Goal: Task Accomplishment & Management: Use online tool/utility

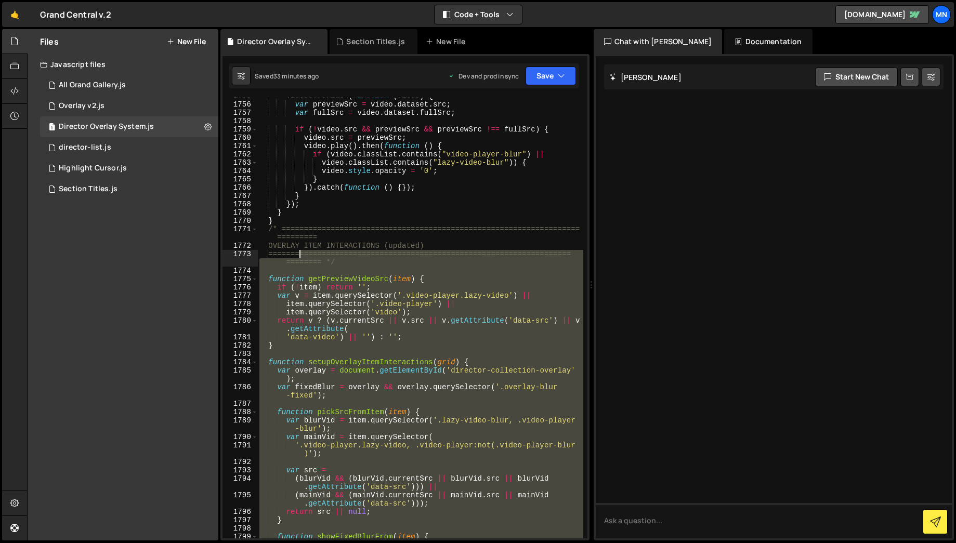
scroll to position [11044, 0]
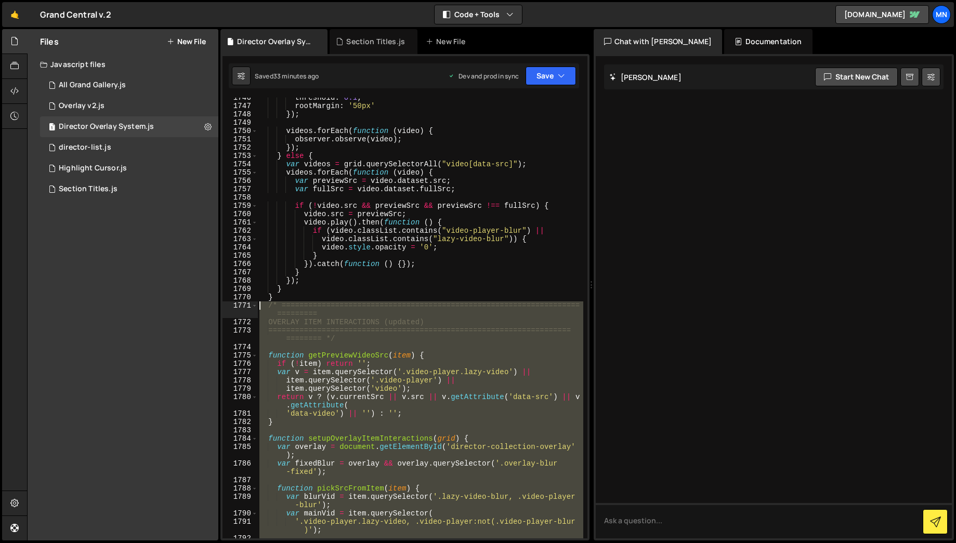
drag, startPoint x: 285, startPoint y: 332, endPoint x: 250, endPoint y: 305, distance: 43.8
click at [250, 305] on div "1746 1747 1748 1749 1750 1751 1752 1753 1754 1755 1756 1757 1758 1759 1760 1761…" at bounding box center [405, 318] width 365 height 441
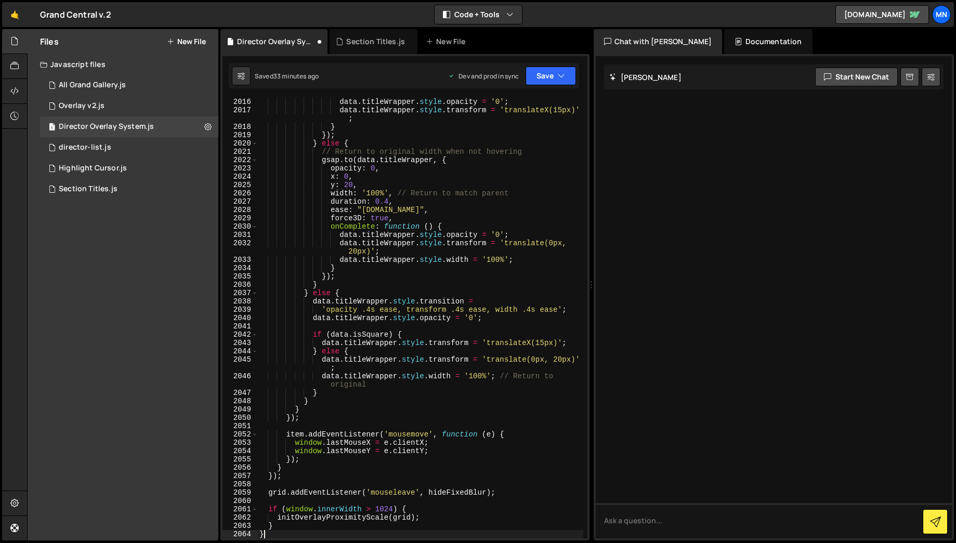
scroll to position [12841, 0]
click at [550, 76] on button "Save" at bounding box center [551, 76] width 50 height 19
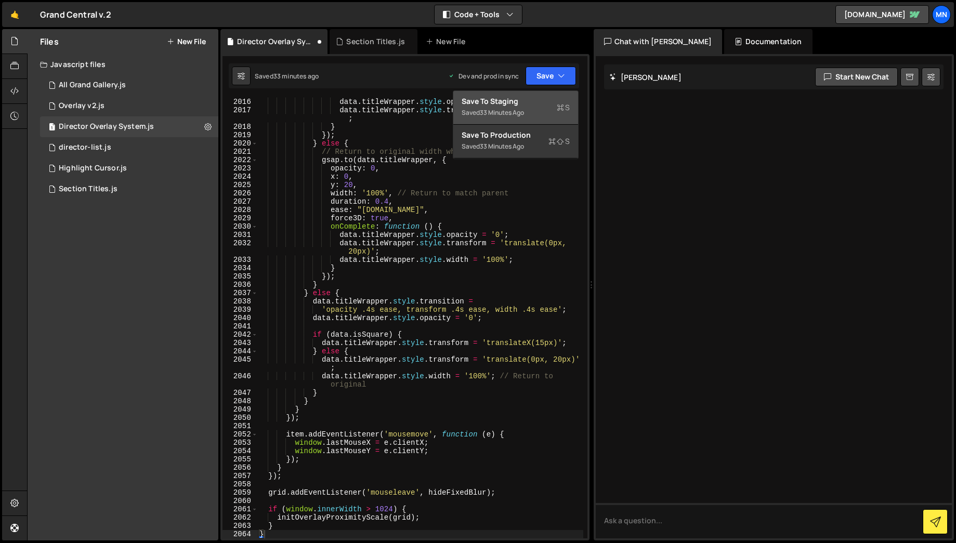
click at [533, 96] on div "Save to Staging S" at bounding box center [516, 101] width 108 height 10
type textarea "initOverlayProximityScale(grid);"
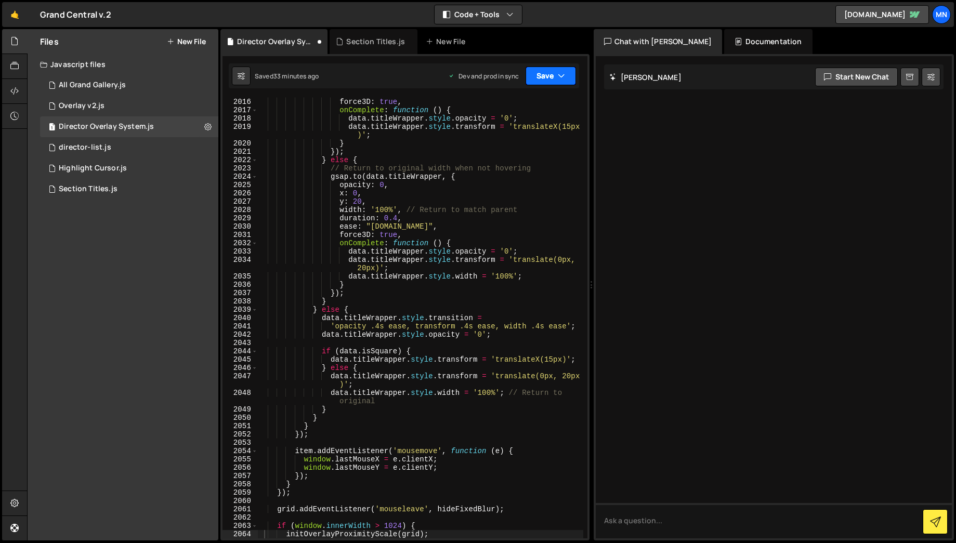
drag, startPoint x: 555, startPoint y: 73, endPoint x: 554, endPoint y: 79, distance: 5.8
click at [555, 74] on button "Save" at bounding box center [551, 76] width 50 height 19
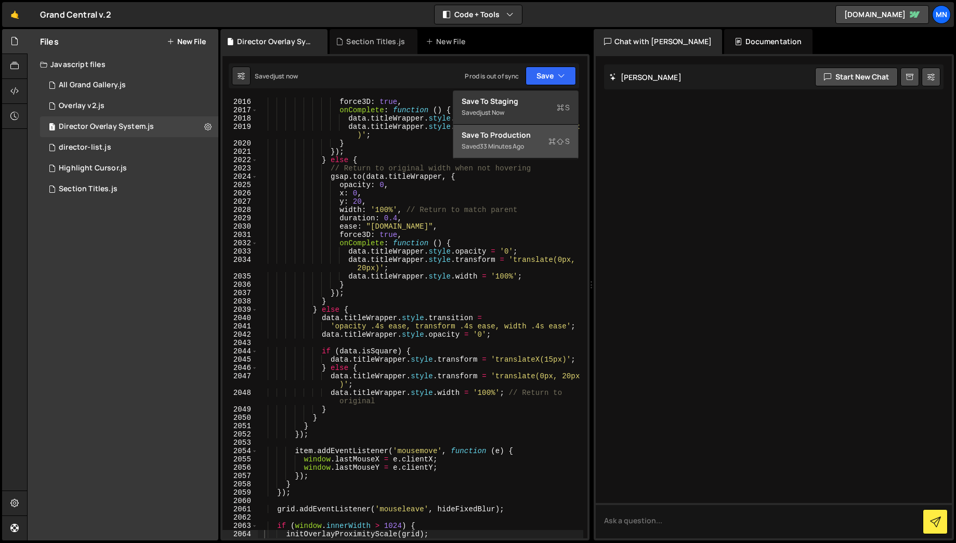
click at [535, 139] on div "Save to Production S" at bounding box center [516, 135] width 108 height 10
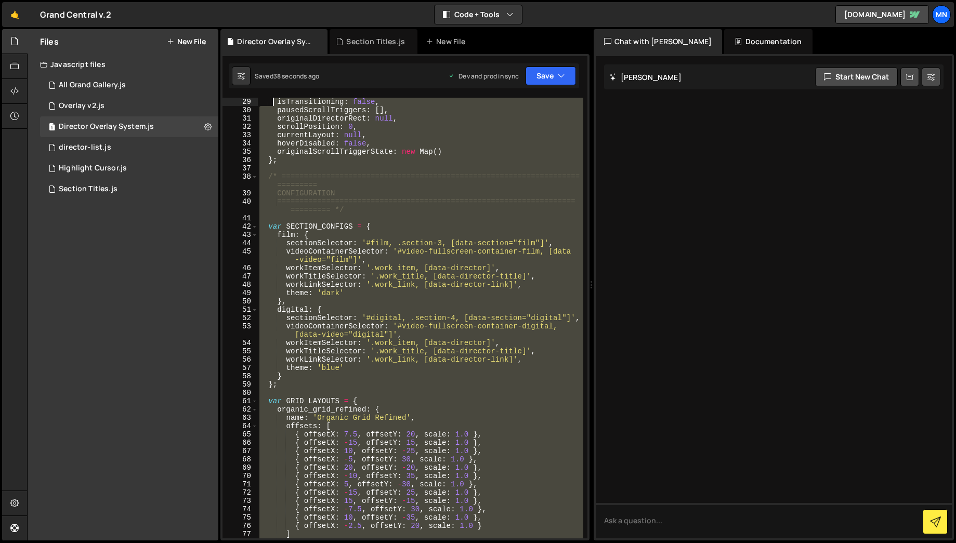
scroll to position [0, 0]
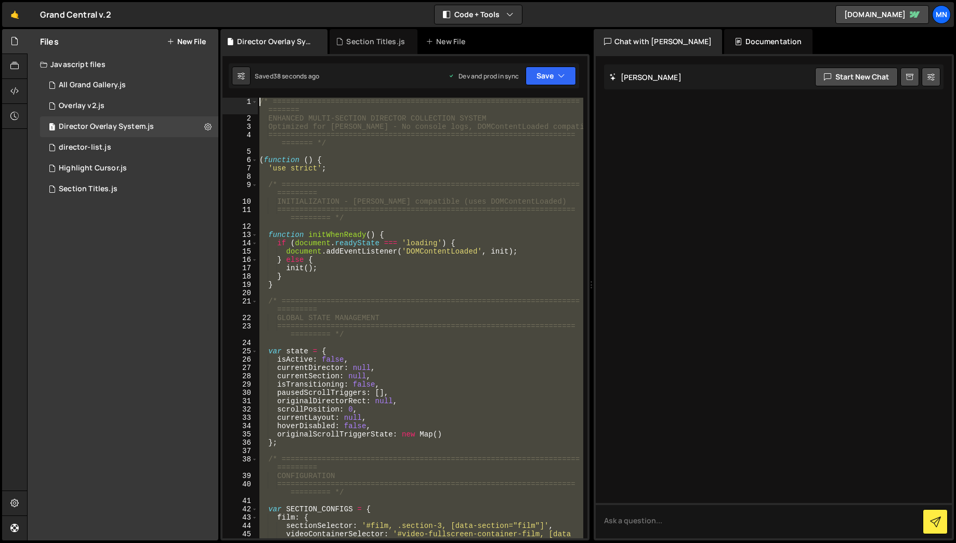
drag, startPoint x: 258, startPoint y: 477, endPoint x: 272, endPoint y: -198, distance: 675.2
click at [272, 0] on html "Projects [GEOGRAPHIC_DATA] Blog [GEOGRAPHIC_DATA] Projects Your Teams Invite te…" at bounding box center [478, 271] width 956 height 543
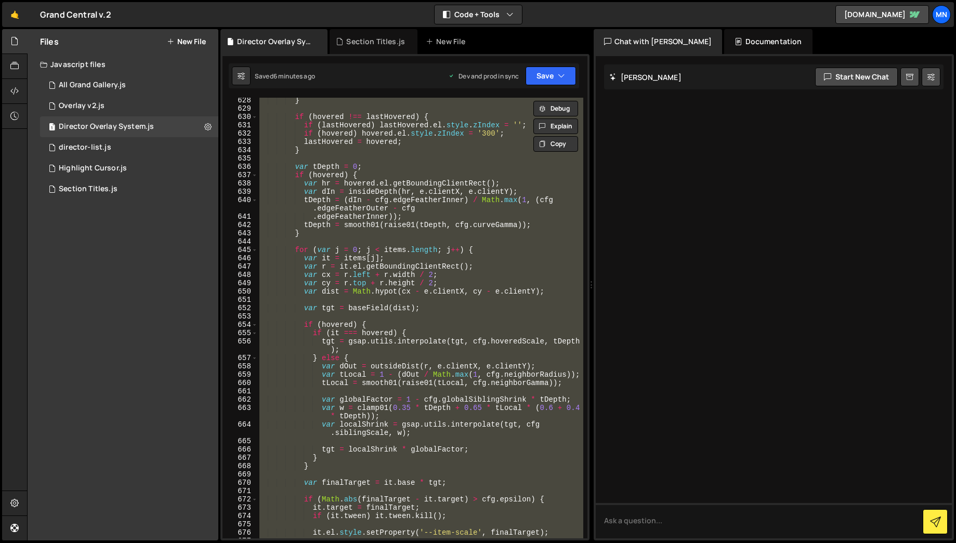
scroll to position [4001, 0]
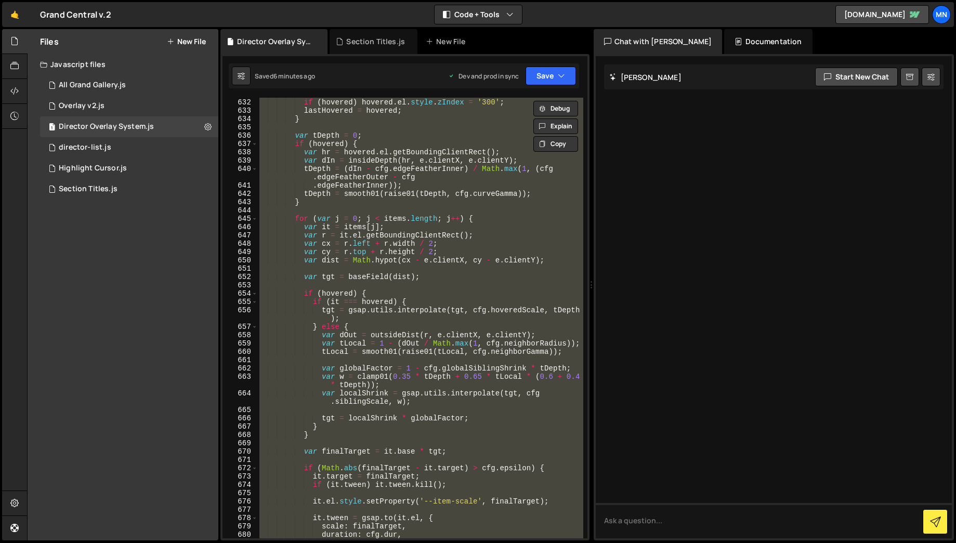
click at [268, 319] on div "if ( lastHovered ) lastHovered . el . style . zIndex = '' ; if ( hovered ) hove…" at bounding box center [420, 318] width 326 height 441
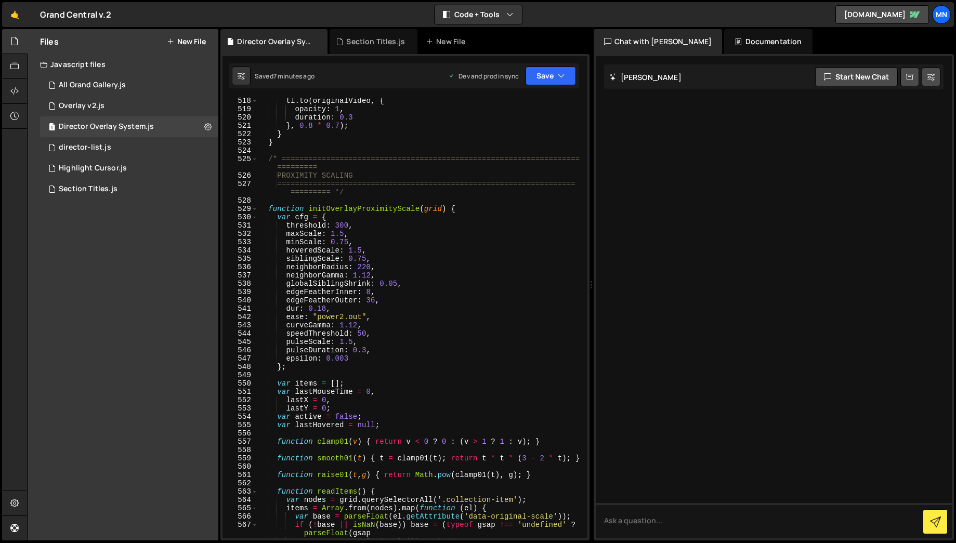
scroll to position [3278, 0]
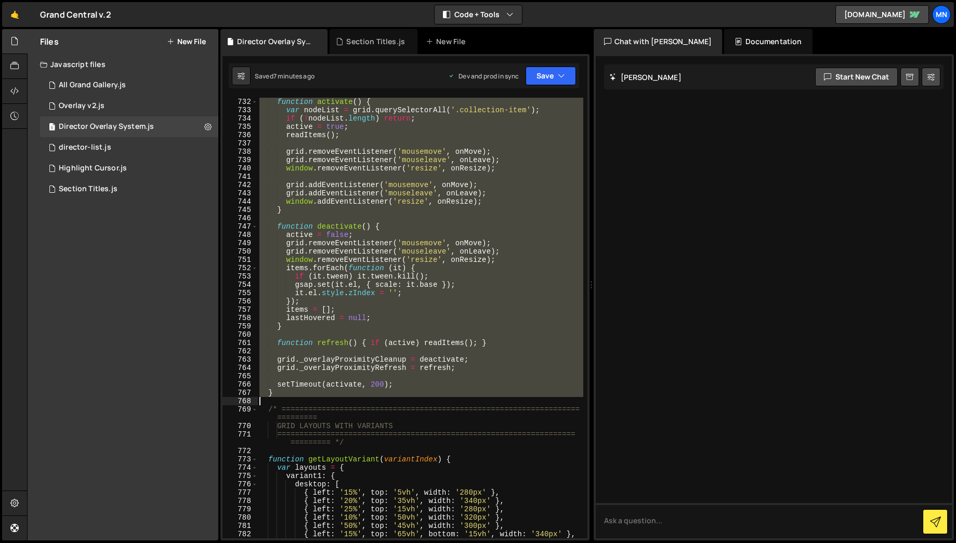
drag, startPoint x: 261, startPoint y: 155, endPoint x: 462, endPoint y: 399, distance: 316.9
click at [462, 399] on div "function activate ( ) { var nodeList = grid . querySelectorAll ( '.collection-i…" at bounding box center [420, 318] width 326 height 458
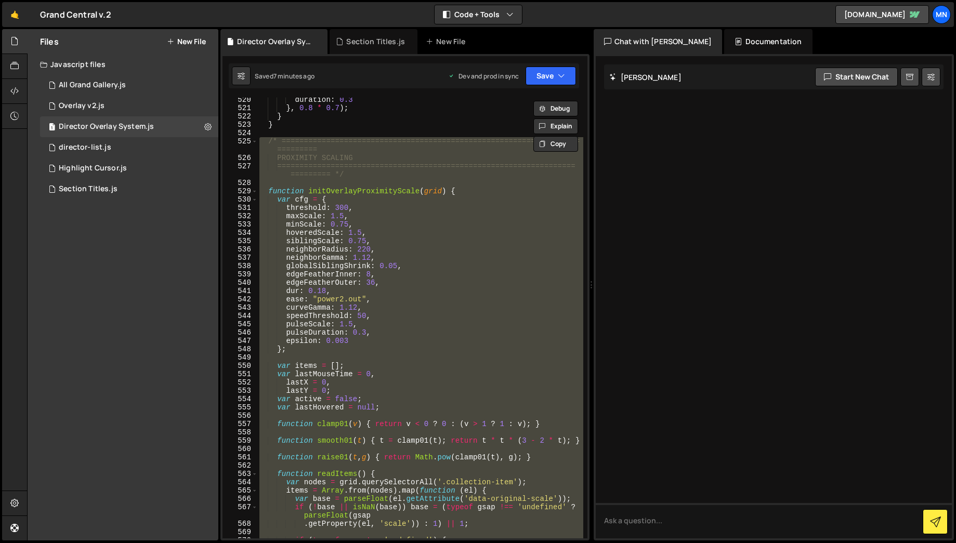
scroll to position [3290, 0]
paste textarea "}"
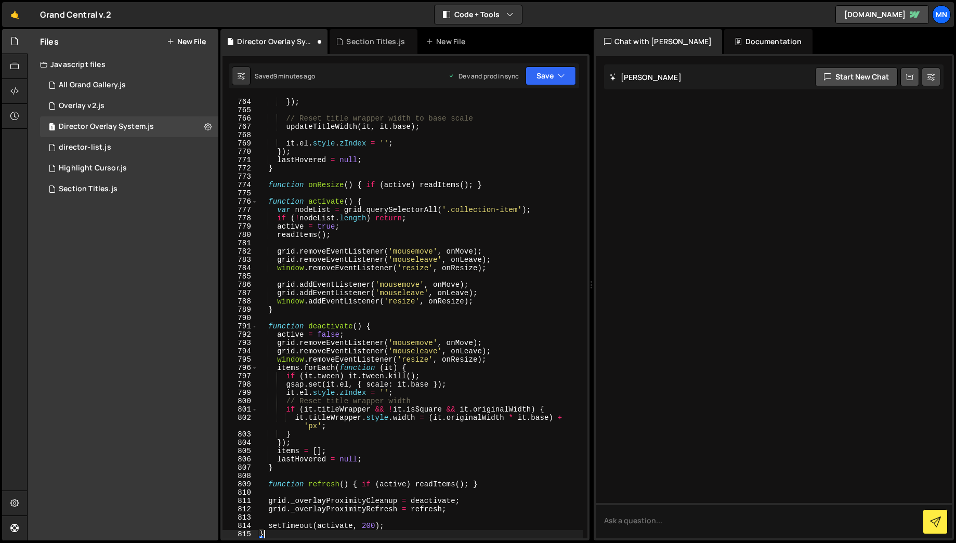
scroll to position [4737, 0]
click at [560, 76] on icon "button" at bounding box center [561, 76] width 7 height 10
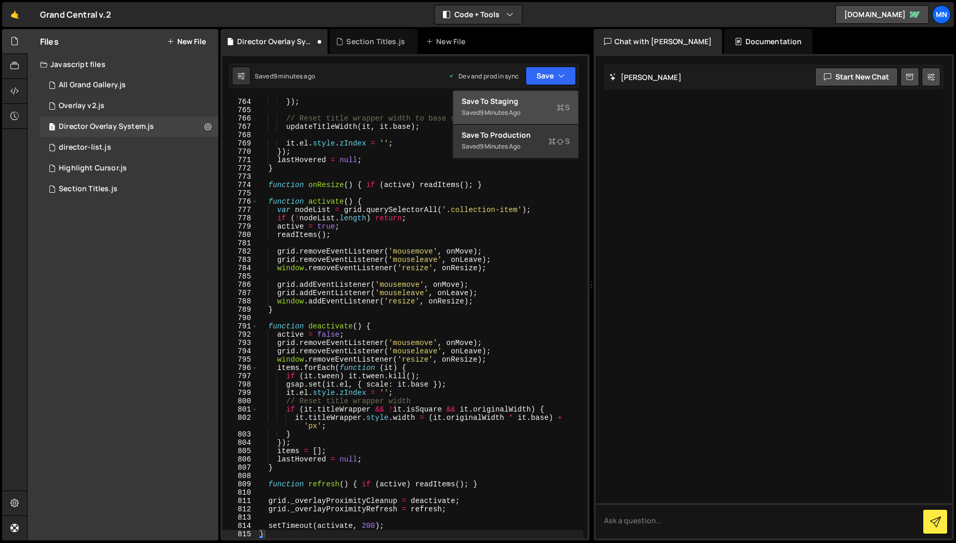
click at [531, 92] on button "Save to Staging S Saved 9 minutes ago" at bounding box center [515, 108] width 125 height 34
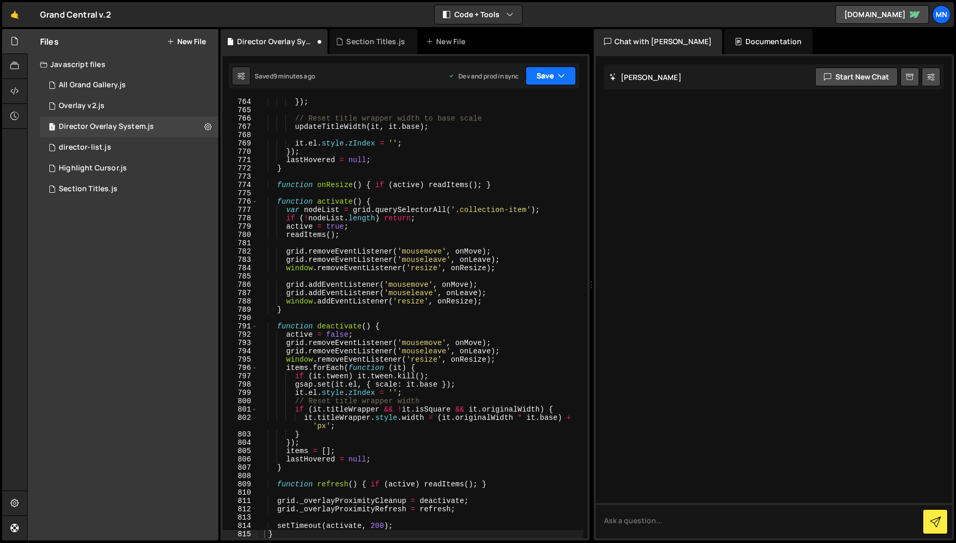
scroll to position [4741, 0]
click at [555, 76] on button "Save" at bounding box center [551, 76] width 50 height 19
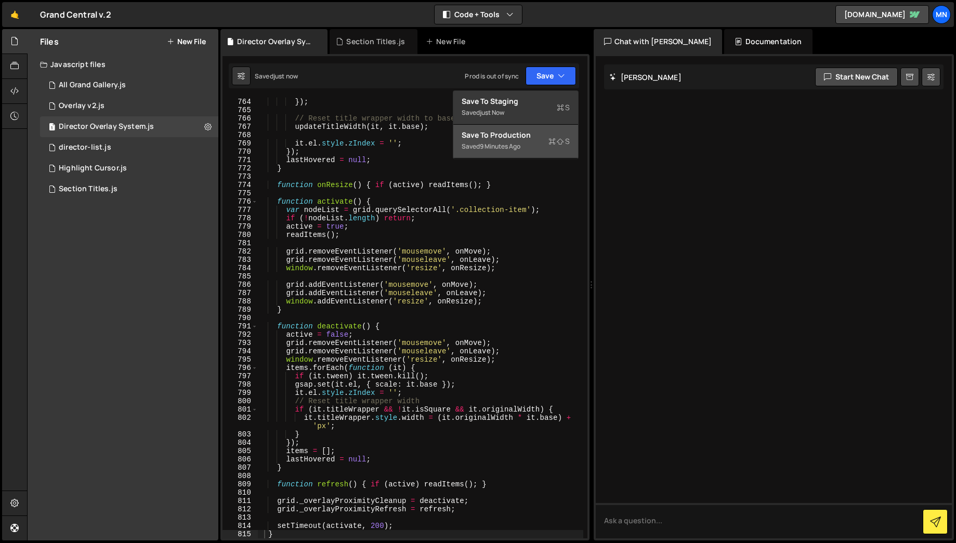
click at [542, 141] on div "Saved 9 minutes ago" at bounding box center [516, 146] width 108 height 12
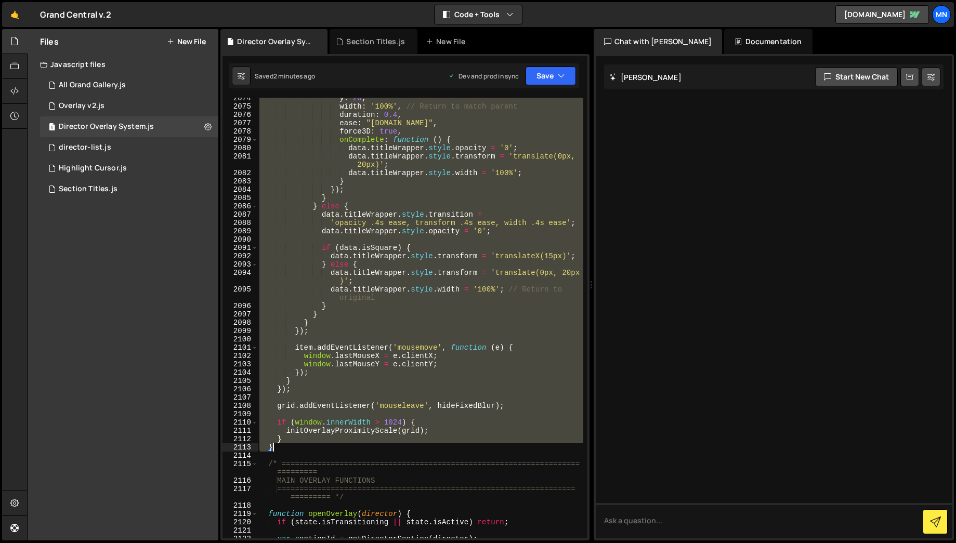
scroll to position [12980, 0]
drag, startPoint x: 269, startPoint y: 291, endPoint x: 315, endPoint y: 451, distance: 166.4
click at [314, 450] on div "y : 20 , width : '100%' , // Return to match parent duration : 0.4 , ease : "[D…" at bounding box center [420, 323] width 326 height 458
paste textarea
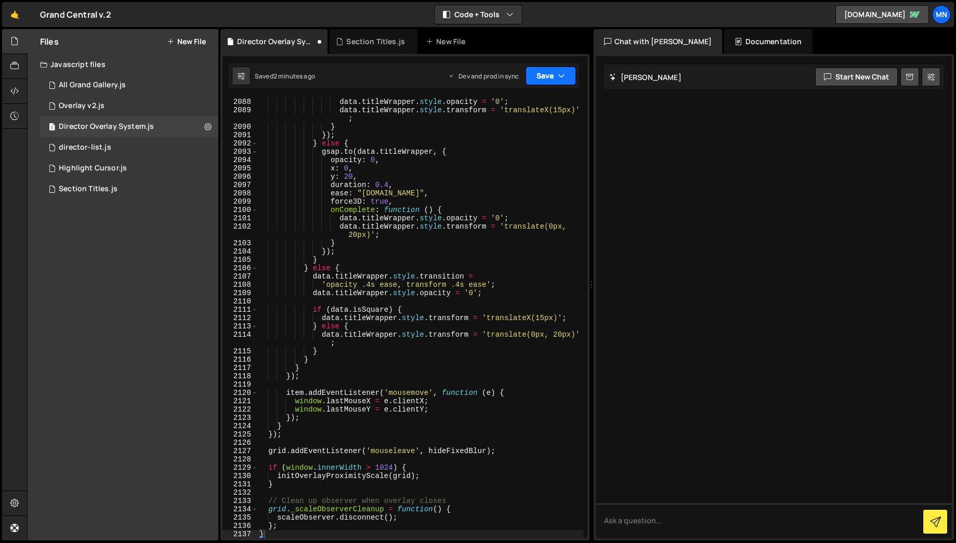
drag, startPoint x: 555, startPoint y: 75, endPoint x: 552, endPoint y: 85, distance: 9.9
click at [555, 75] on button "Save" at bounding box center [551, 76] width 50 height 19
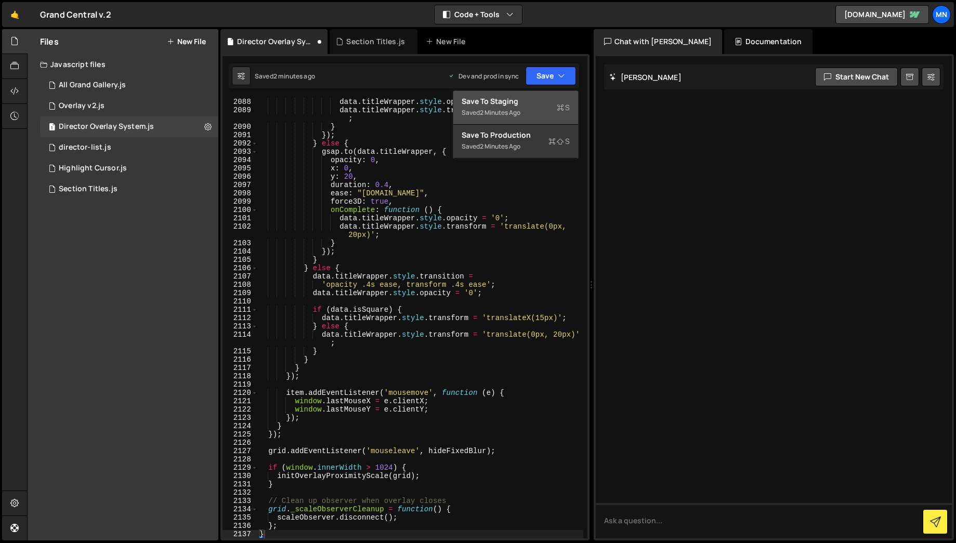
drag, startPoint x: 546, startPoint y: 108, endPoint x: 549, endPoint y: 98, distance: 10.4
click at [546, 108] on div "Saved 2 minutes ago" at bounding box center [516, 113] width 108 height 12
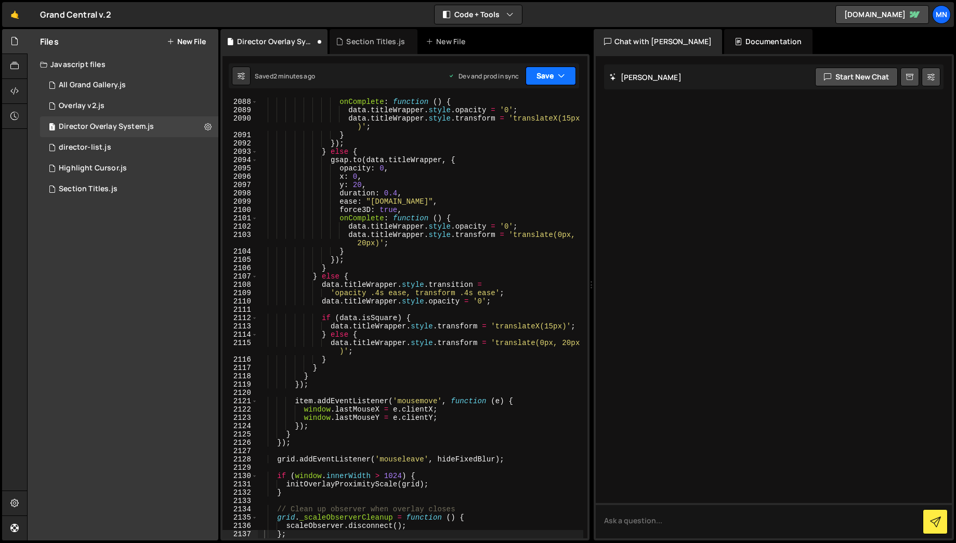
click at [553, 76] on button "Save" at bounding box center [551, 76] width 50 height 19
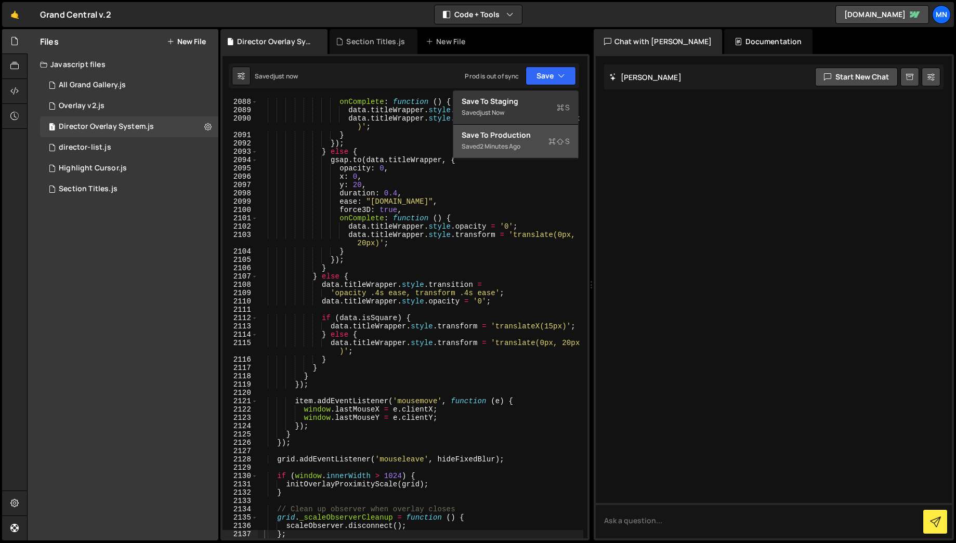
click at [544, 142] on div "Saved 2 minutes ago" at bounding box center [516, 146] width 108 height 12
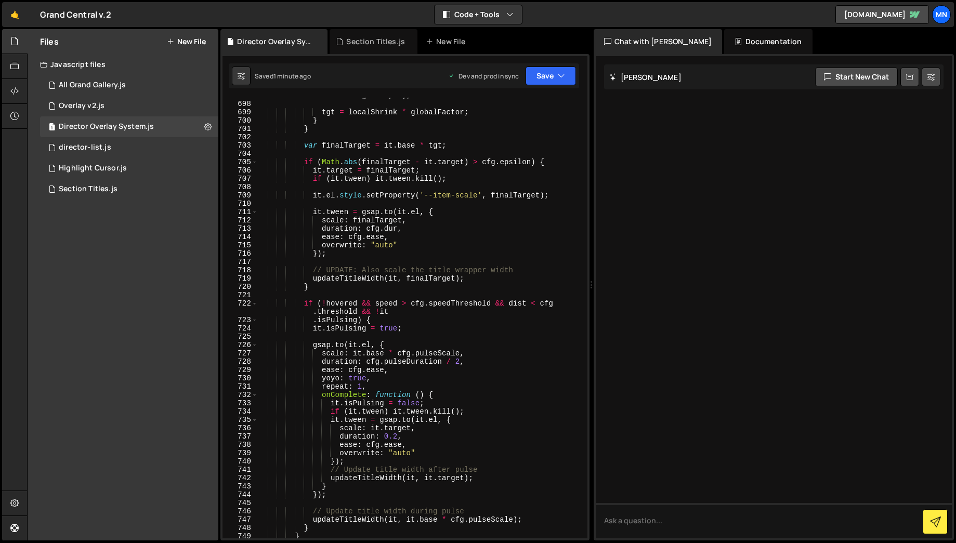
scroll to position [4312, 0]
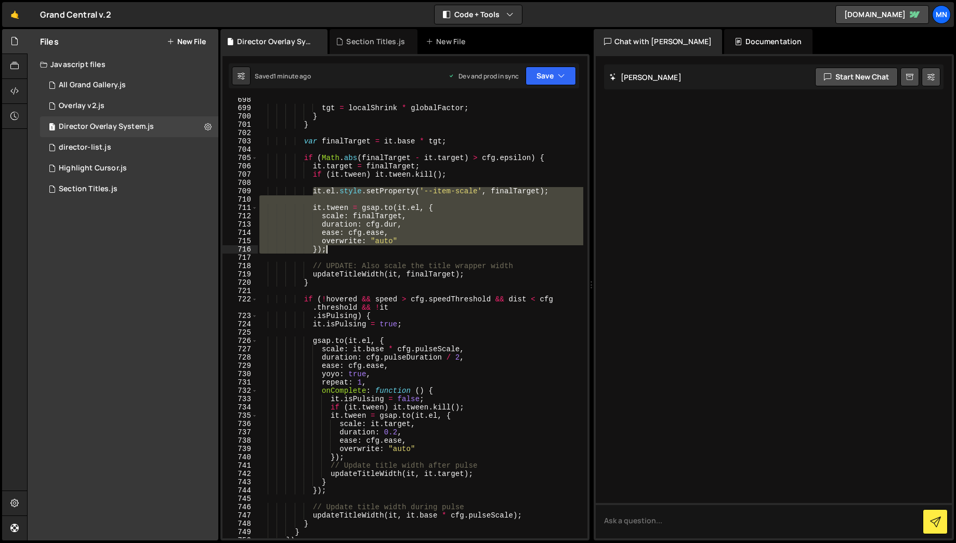
drag, startPoint x: 313, startPoint y: 190, endPoint x: 336, endPoint y: 250, distance: 63.7
click at [336, 250] on div "tgt = localShrink * globalFactor ; } } var finalTarget = it . base * tgt ; if (…" at bounding box center [420, 325] width 326 height 458
paste textarea
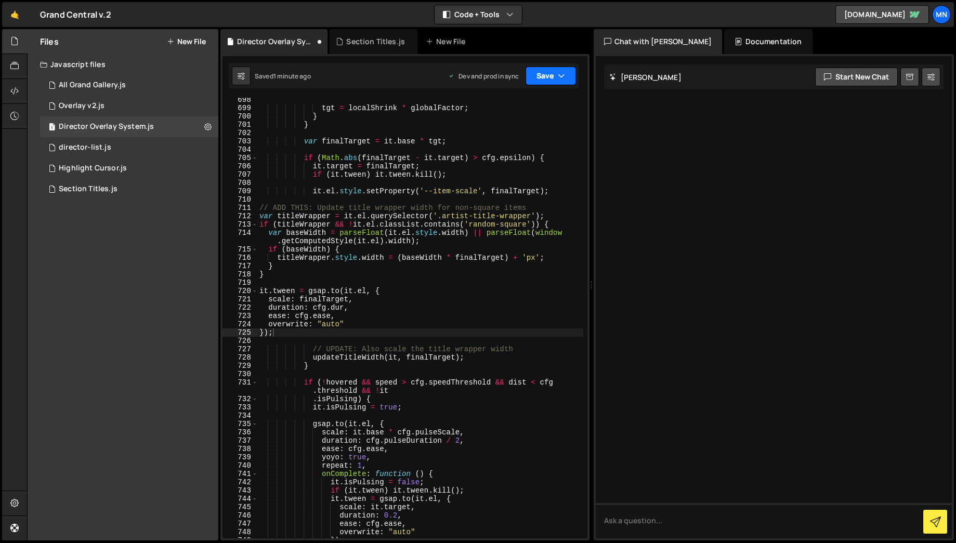
drag, startPoint x: 554, startPoint y: 74, endPoint x: 544, endPoint y: 99, distance: 27.1
click at [554, 75] on button "Save" at bounding box center [551, 76] width 50 height 19
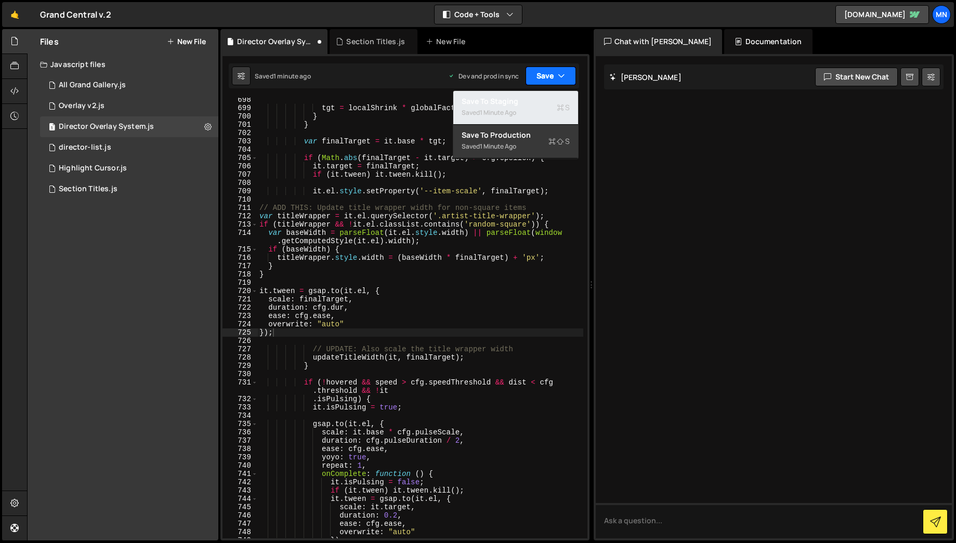
drag, startPoint x: 544, startPoint y: 99, endPoint x: 567, endPoint y: 81, distance: 29.6
click at [544, 99] on div "Save to Staging S" at bounding box center [516, 101] width 108 height 10
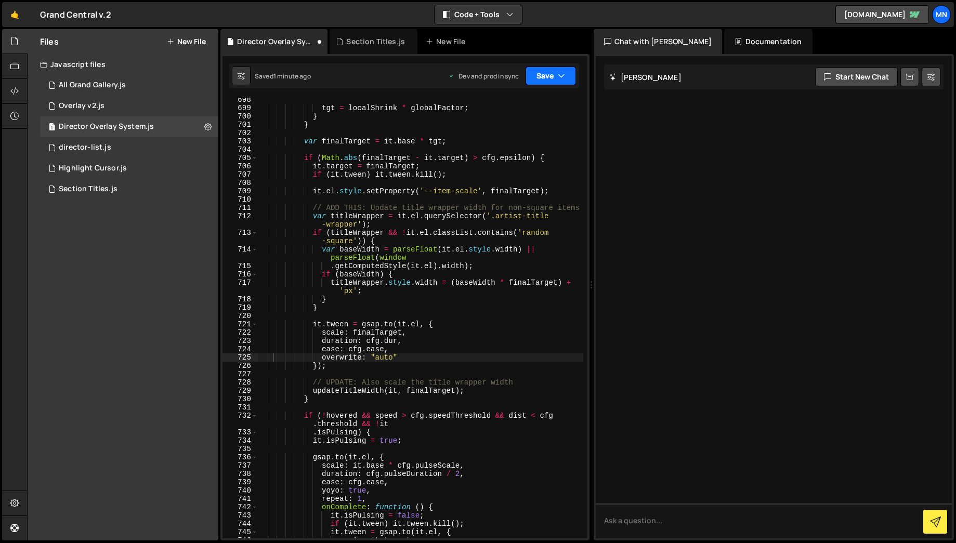
drag, startPoint x: 567, startPoint y: 76, endPoint x: 558, endPoint y: 120, distance: 45.2
click at [567, 76] on button "Save" at bounding box center [551, 76] width 50 height 19
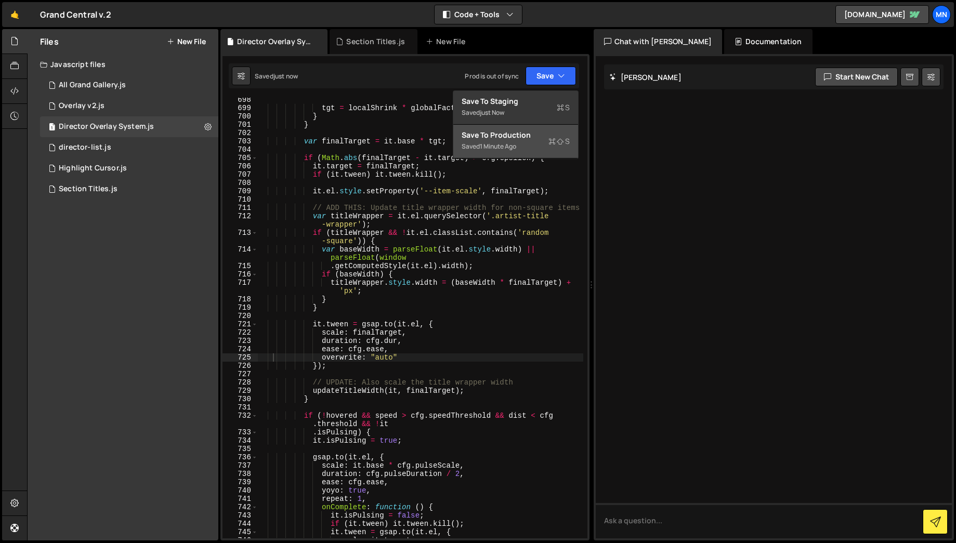
click at [551, 152] on div "Saved 1 minute ago" at bounding box center [516, 146] width 108 height 12
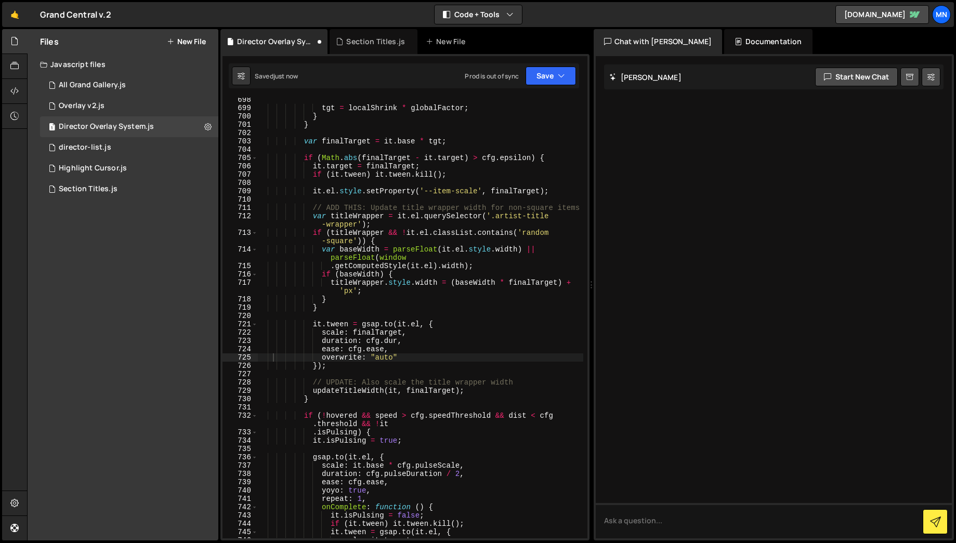
scroll to position [4292, 0]
click at [548, 72] on button "Save" at bounding box center [551, 76] width 50 height 19
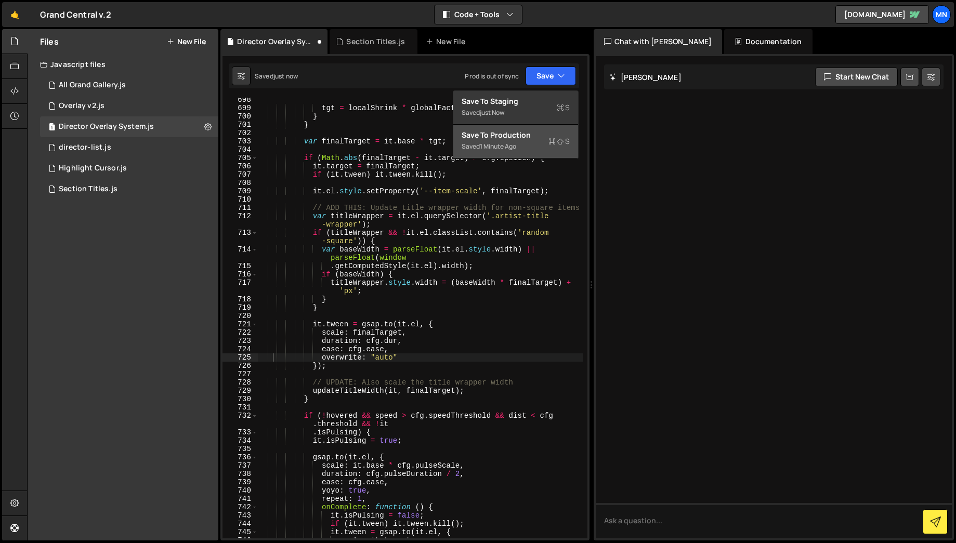
click at [517, 140] on div "Saved 1 minute ago" at bounding box center [516, 146] width 108 height 12
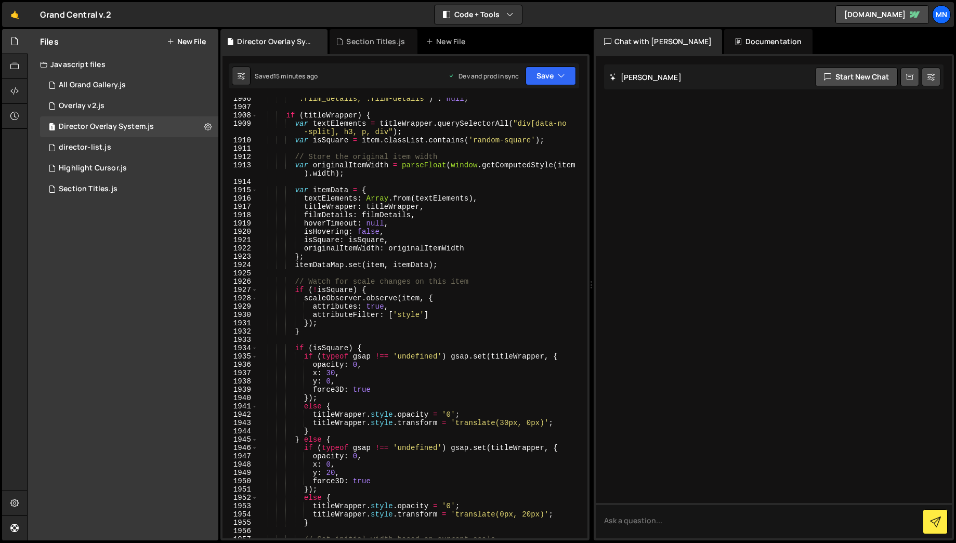
scroll to position [11778, 0]
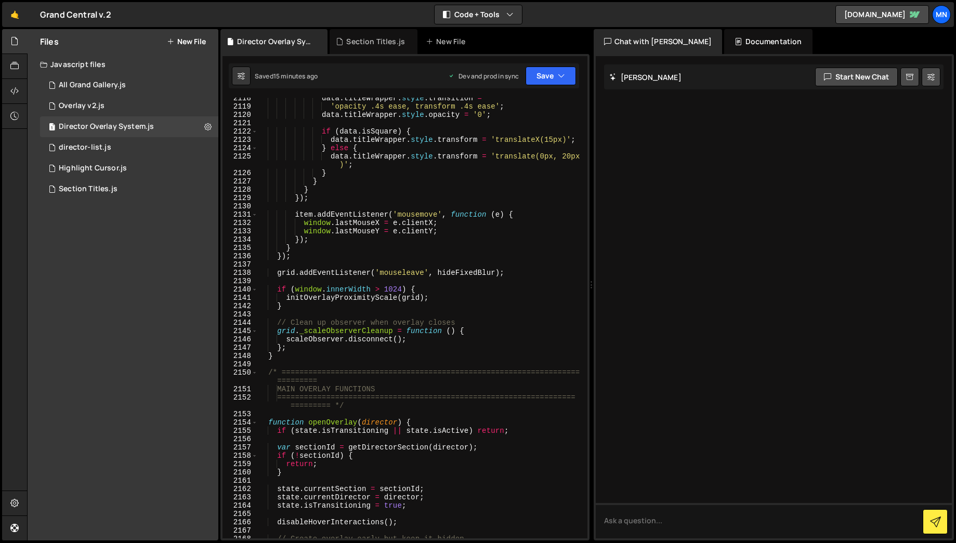
click at [278, 349] on div "data . titleWrapper . style . transition = 'opacity .4s ease, transform .4s eas…" at bounding box center [420, 323] width 326 height 458
click at [280, 357] on div "data . titleWrapper . style . transition = 'opacity .4s ease, transform .4s eas…" at bounding box center [420, 322] width 326 height 458
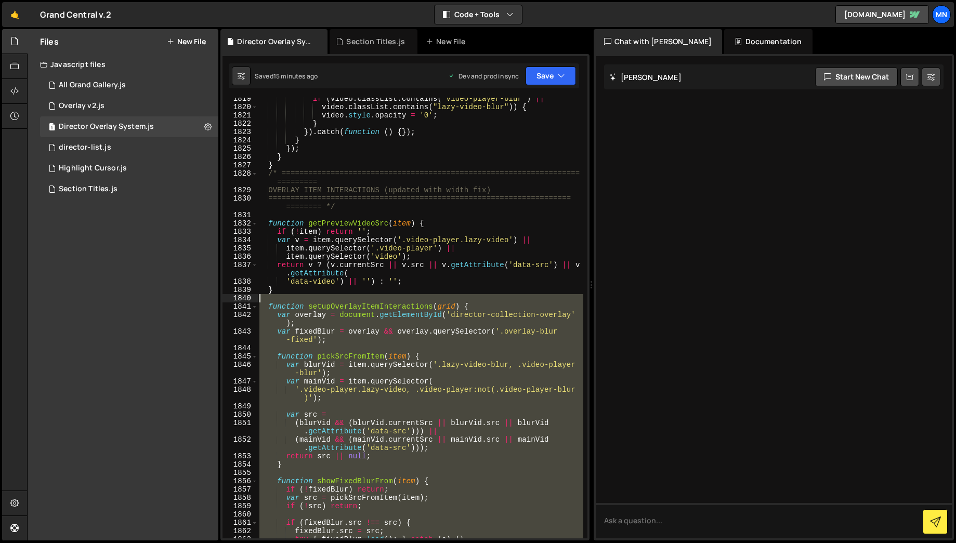
scroll to position [11195, 0]
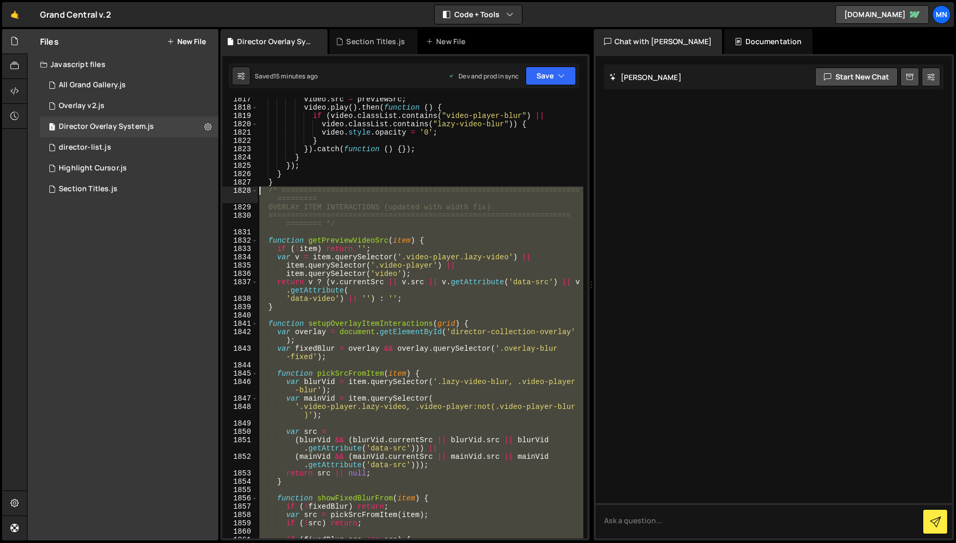
drag, startPoint x: 281, startPoint y: 357, endPoint x: 259, endPoint y: 190, distance: 167.8
click at [259, 190] on div "video . src = previewSrc ; video . play ( ) . then ( function ( ) { if ( video …" at bounding box center [420, 324] width 326 height 458
paste textarea "}"
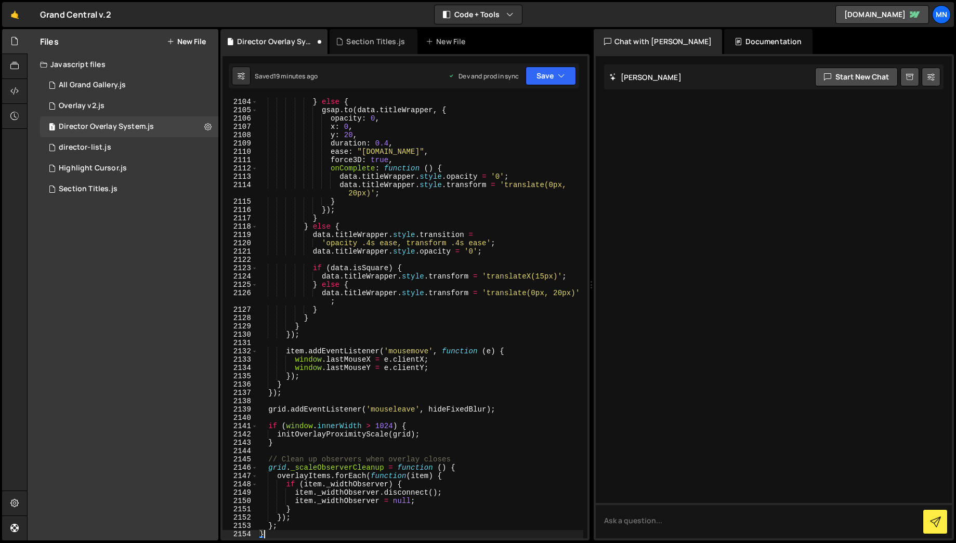
scroll to position [12979, 0]
click at [553, 79] on button "Save" at bounding box center [551, 76] width 50 height 19
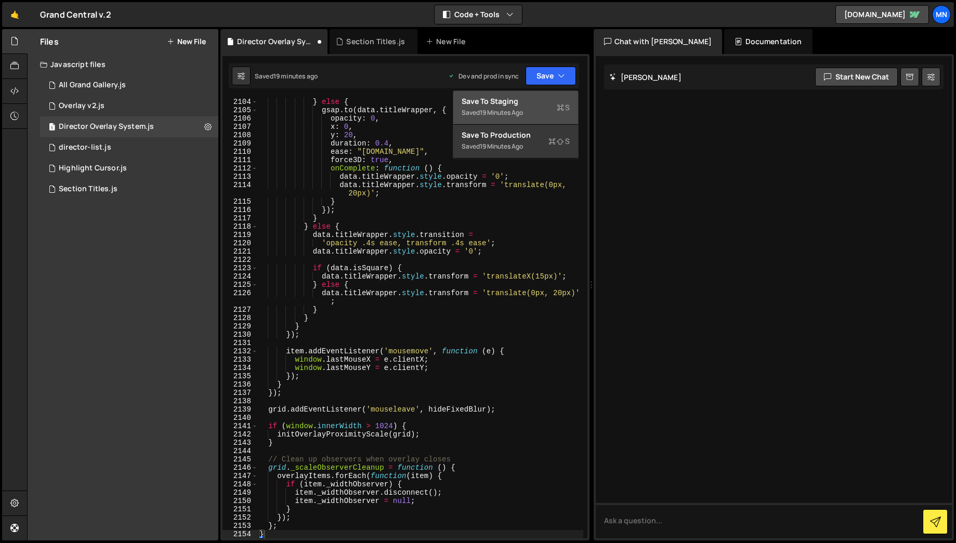
click at [542, 105] on div "Save to Staging S" at bounding box center [516, 101] width 108 height 10
type textarea "});"
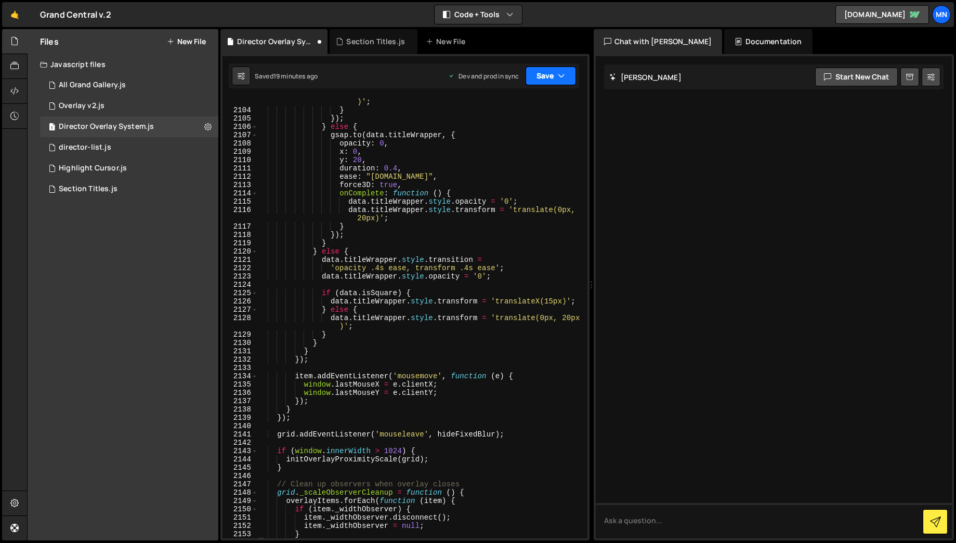
scroll to position [12970, 0]
click at [553, 79] on button "Save" at bounding box center [551, 76] width 50 height 19
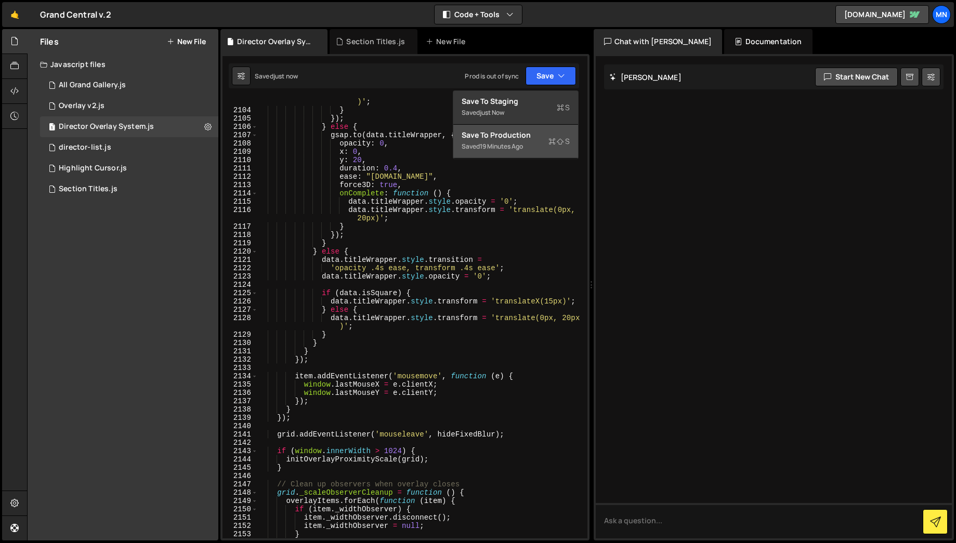
click at [536, 145] on div "Saved 19 minutes ago" at bounding box center [516, 146] width 108 height 12
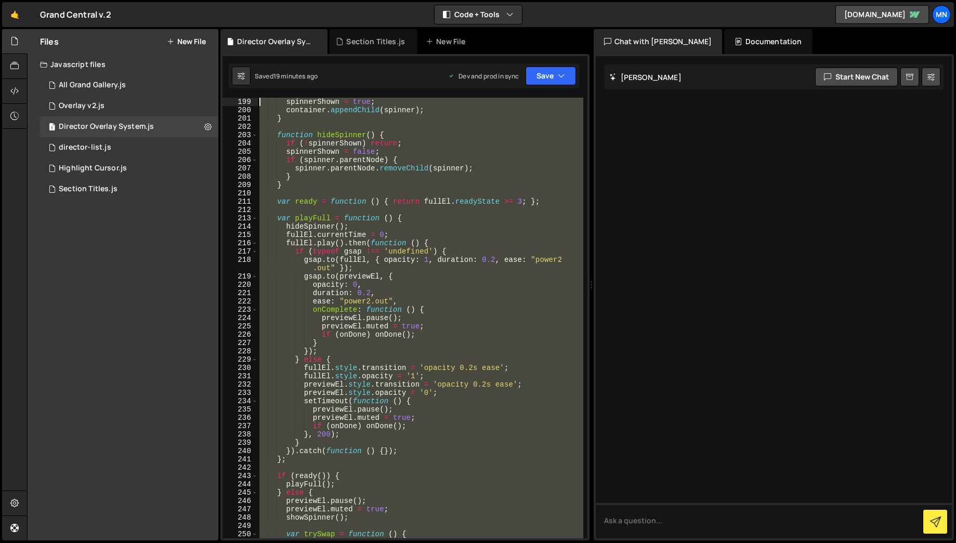
scroll to position [0, 0]
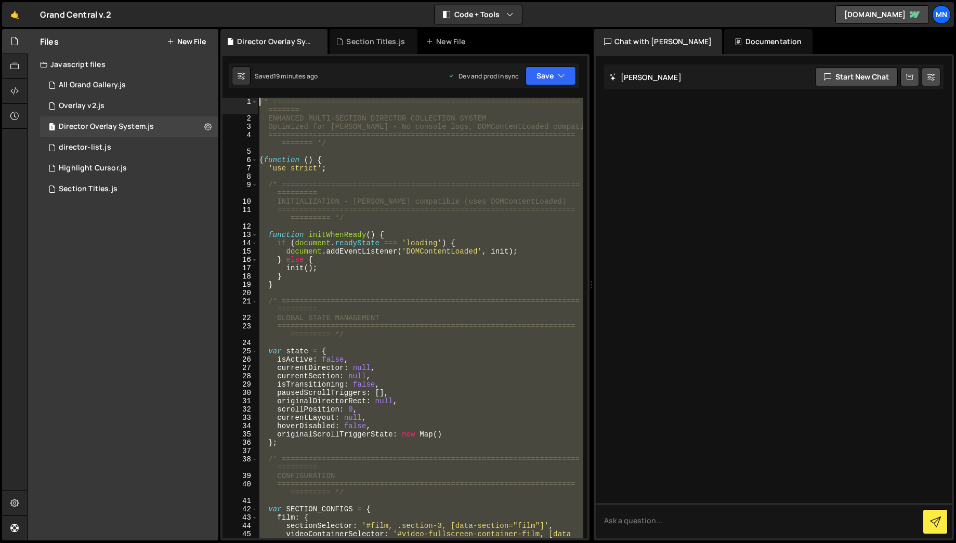
drag, startPoint x: 296, startPoint y: 531, endPoint x: 185, endPoint y: -198, distance: 738.0
click at [185, 0] on html "Projects [GEOGRAPHIC_DATA] Blog [GEOGRAPHIC_DATA] Projects Your Teams Invite te…" at bounding box center [478, 271] width 956 height 543
type textarea "/* ============================================================================…"
